Goal: Task Accomplishment & Management: Manage account settings

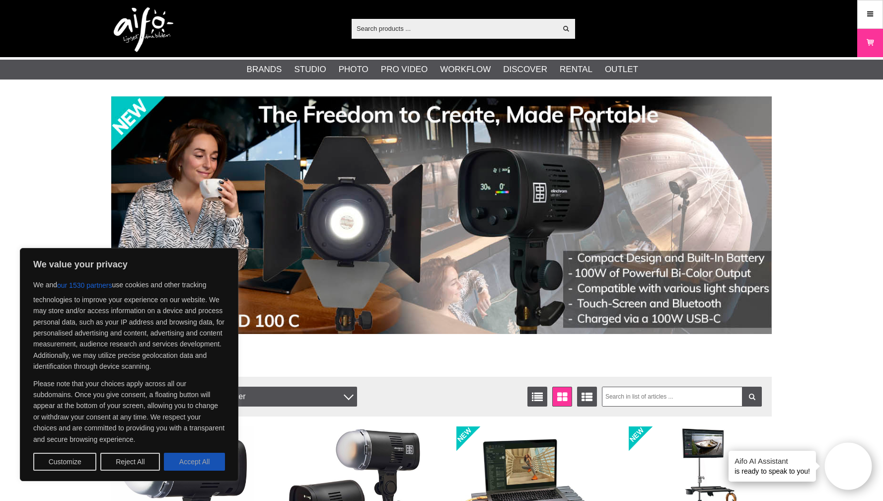
click at [186, 464] on button "Accept All" at bounding box center [194, 462] width 61 height 18
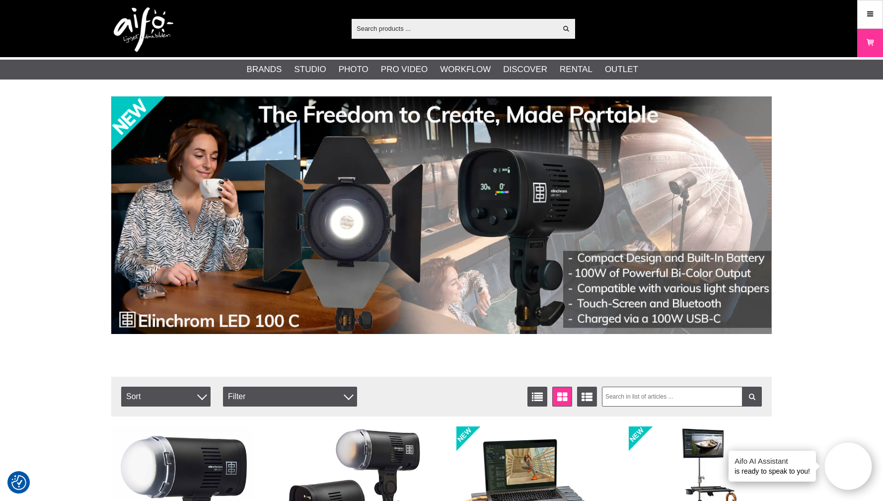
checkbox input "true"
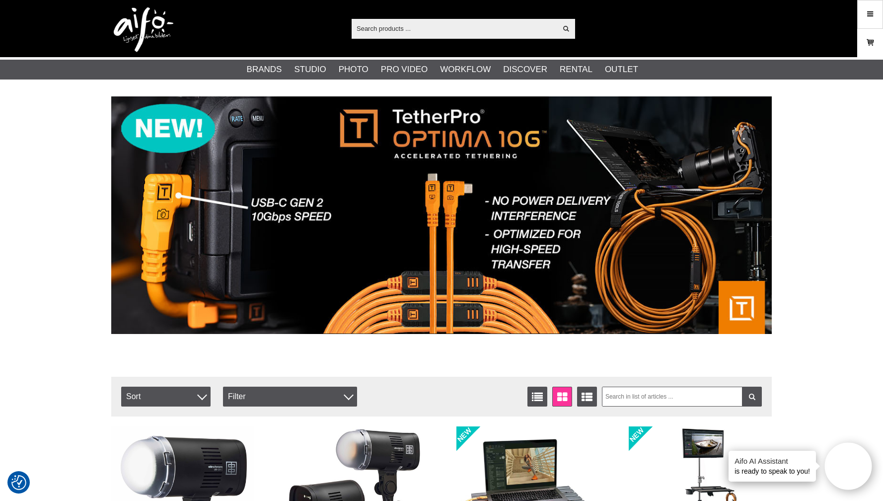
click at [874, 43] on icon at bounding box center [870, 42] width 10 height 11
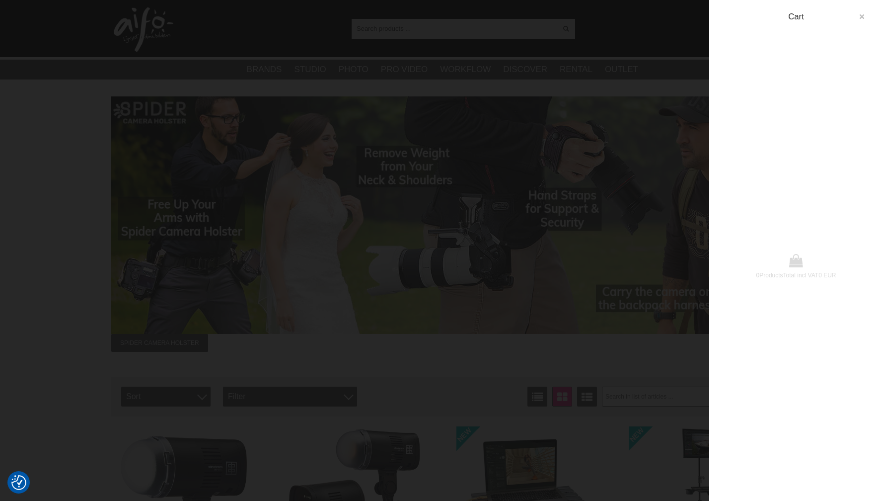
click at [861, 18] on icon "button" at bounding box center [861, 16] width 7 height 7
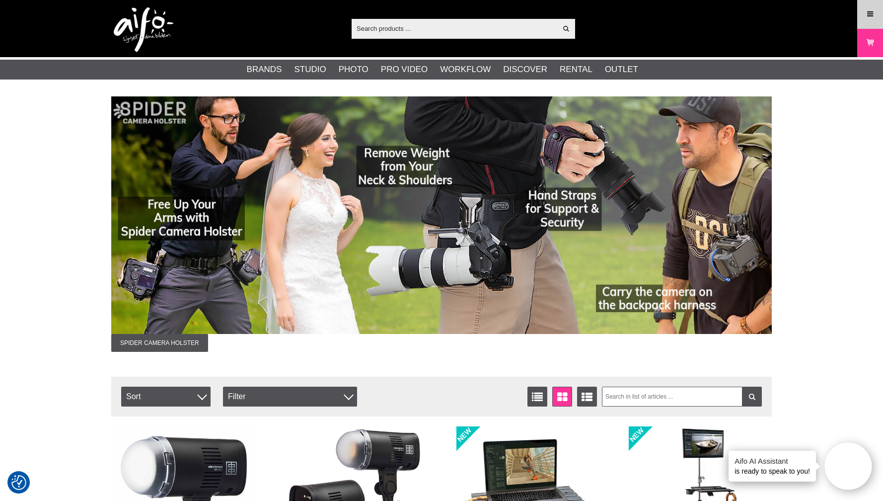
click at [873, 10] on icon at bounding box center [870, 14] width 9 height 11
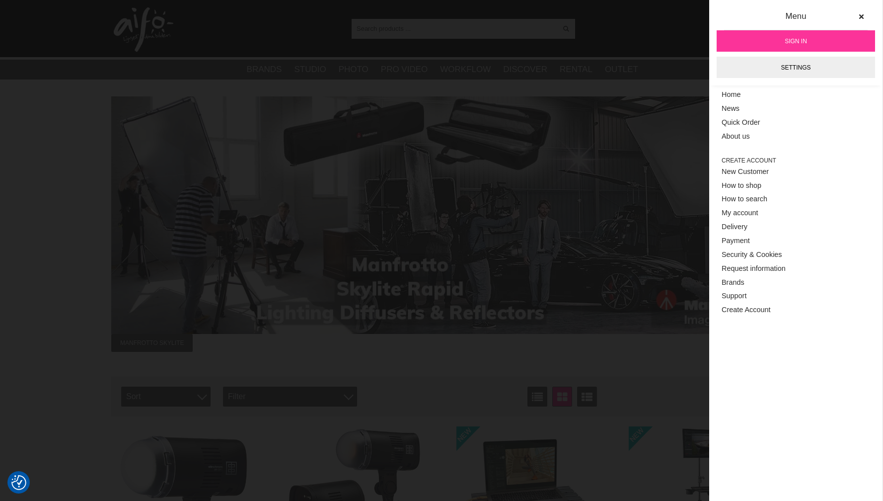
click at [793, 42] on span "Sign in" at bounding box center [796, 41] width 22 height 9
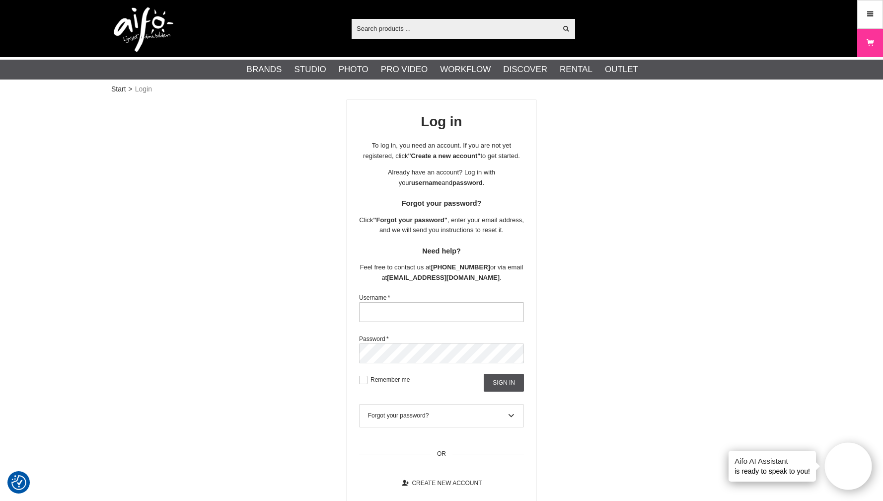
click at [390, 308] on input "text" at bounding box center [441, 312] width 165 height 20
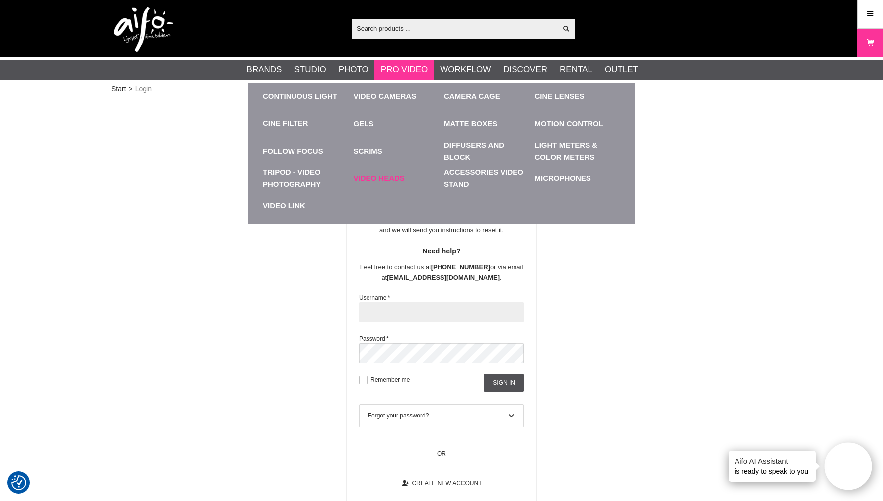
paste input "Elisa@73"
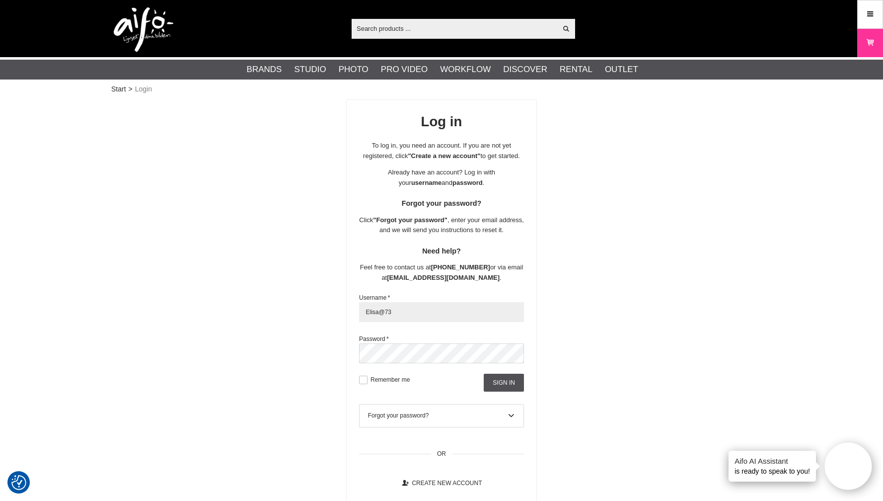
type input "Elisa@73"
click at [616, 280] on div "Log in To log in, you need an account. If you are not yet registered, click "Cr…" at bounding box center [441, 301] width 661 height 405
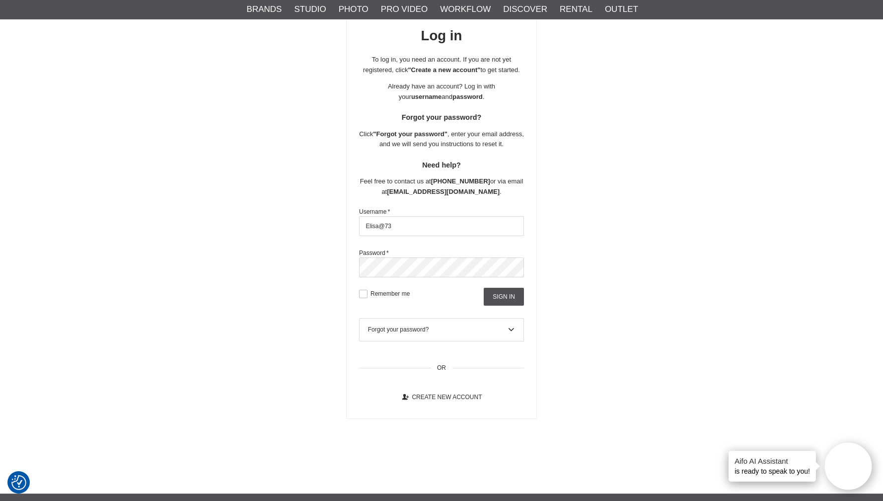
scroll to position [79, 0]
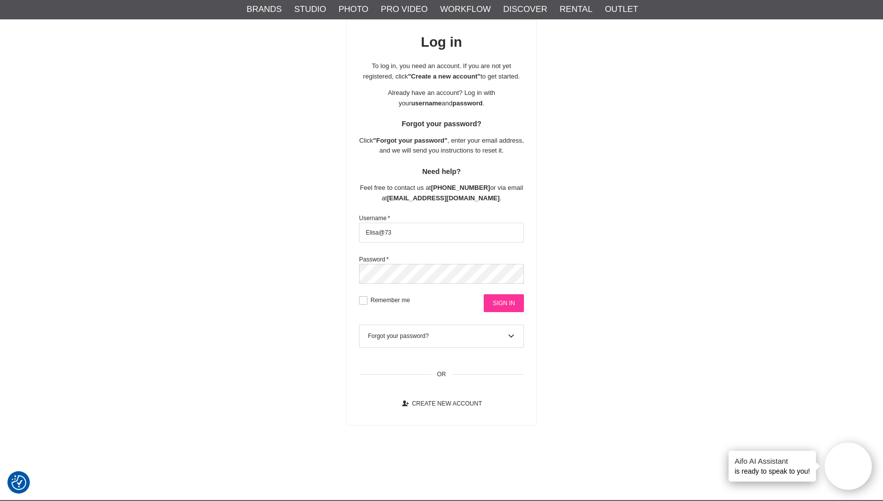
click at [497, 304] on input "Sign in" at bounding box center [504, 303] width 40 height 18
